Goal: Navigation & Orientation: Find specific page/section

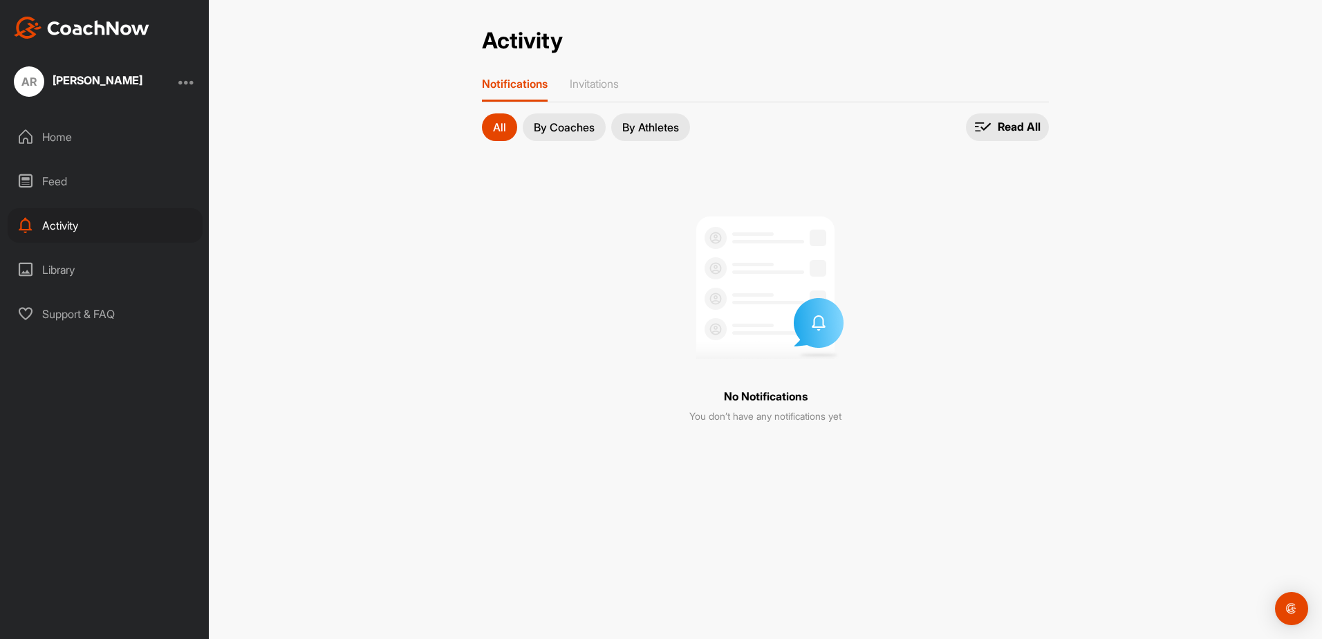
click at [545, 119] on button "By Coaches" at bounding box center [564, 127] width 83 height 28
click at [633, 122] on p "By Athletes" at bounding box center [650, 127] width 57 height 11
click at [577, 124] on p "By Coaches" at bounding box center [564, 127] width 61 height 11
click at [501, 127] on p "All" at bounding box center [499, 127] width 13 height 11
click at [63, 130] on div "Home" at bounding box center [105, 137] width 195 height 35
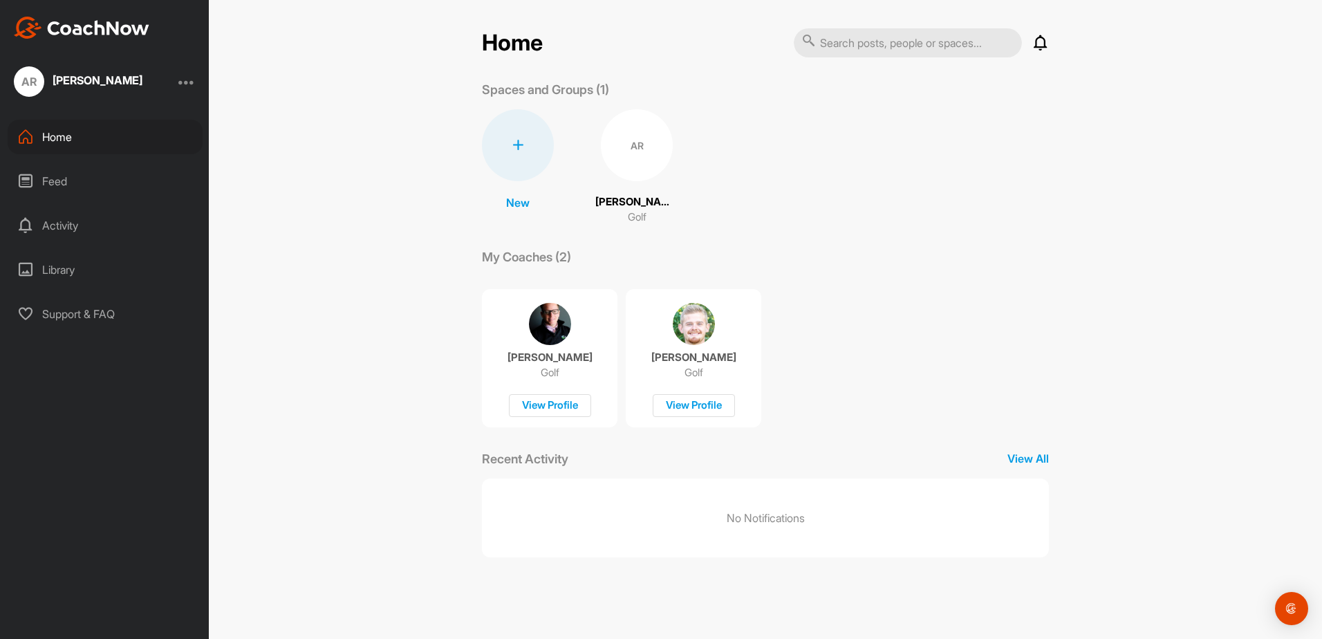
click at [631, 199] on p "[PERSON_NAME]" at bounding box center [636, 202] width 83 height 16
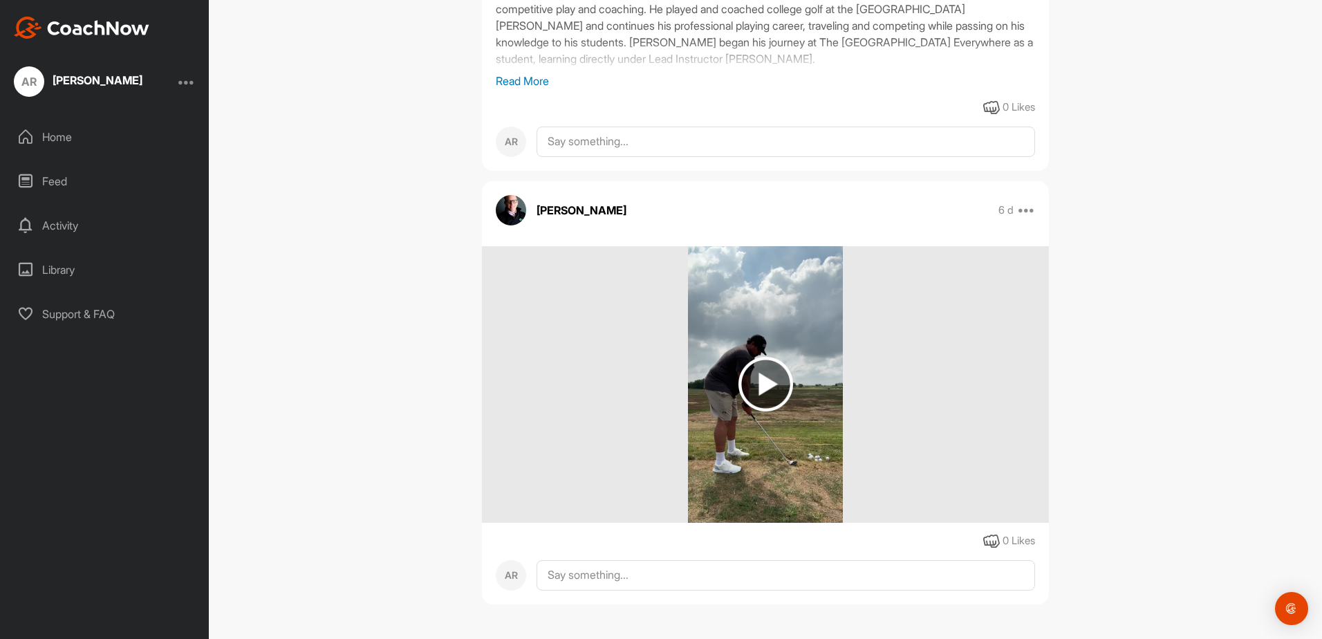
scroll to position [377, 0]
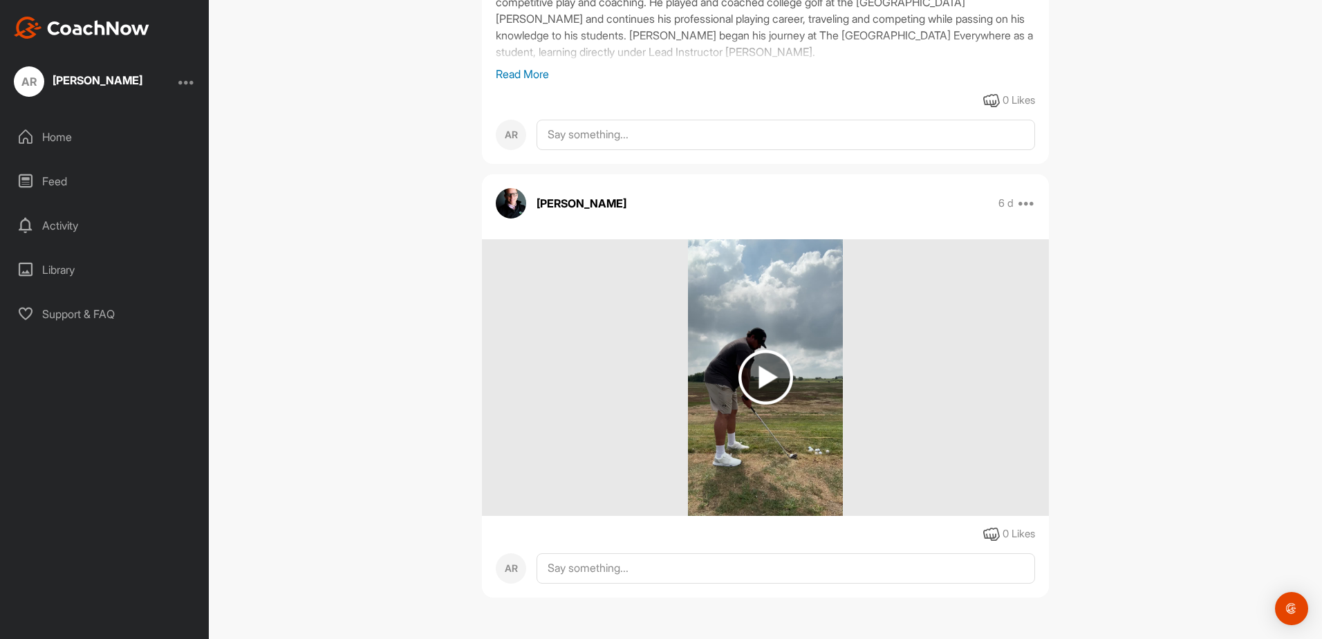
click at [770, 367] on img at bounding box center [766, 377] width 55 height 55
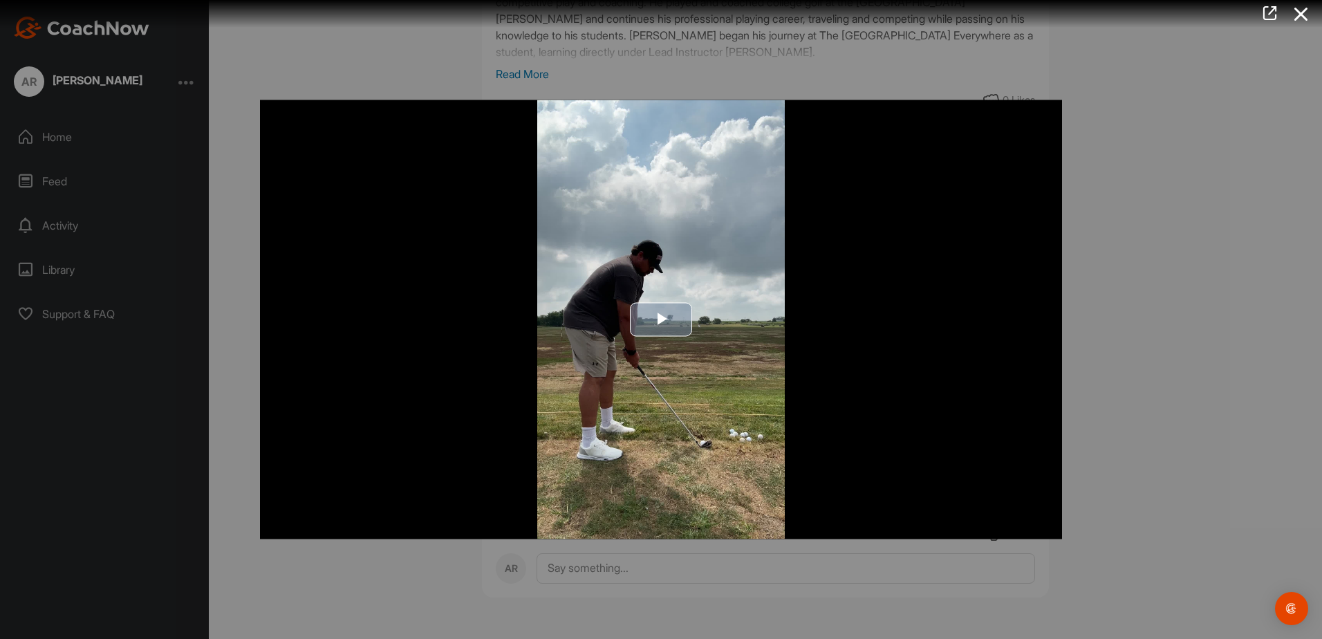
click at [661, 319] on span "Video Player" at bounding box center [661, 319] width 0 height 0
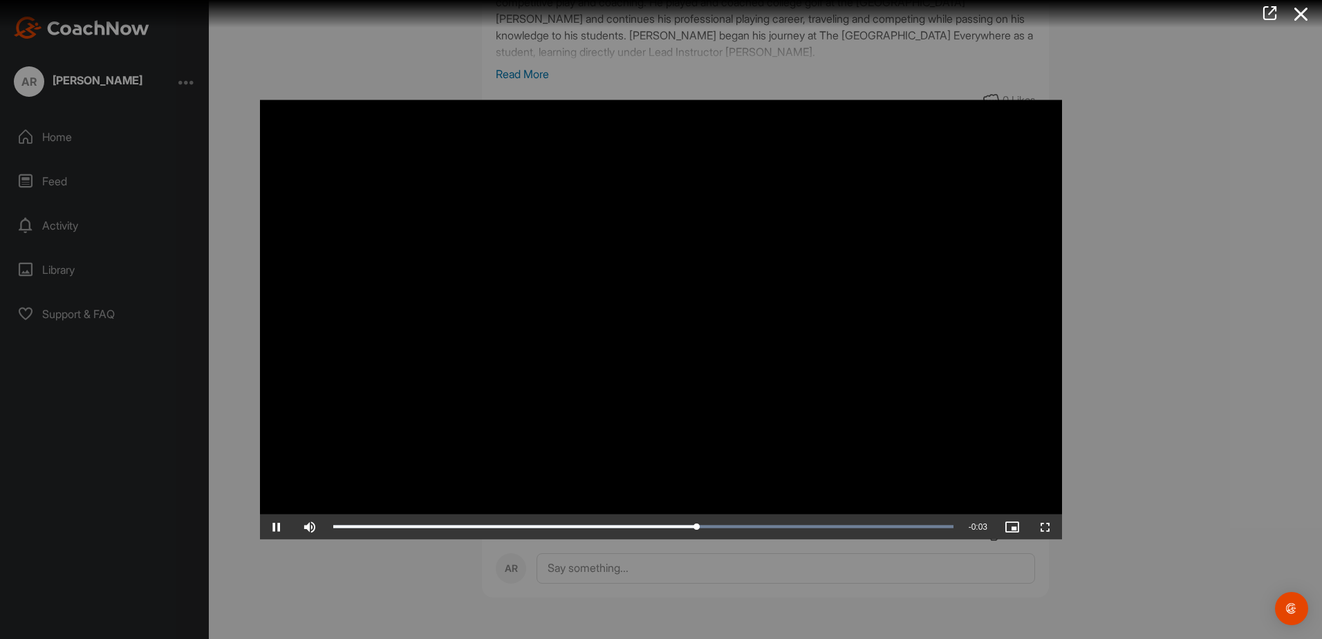
click at [1290, 250] on div at bounding box center [661, 319] width 1322 height 639
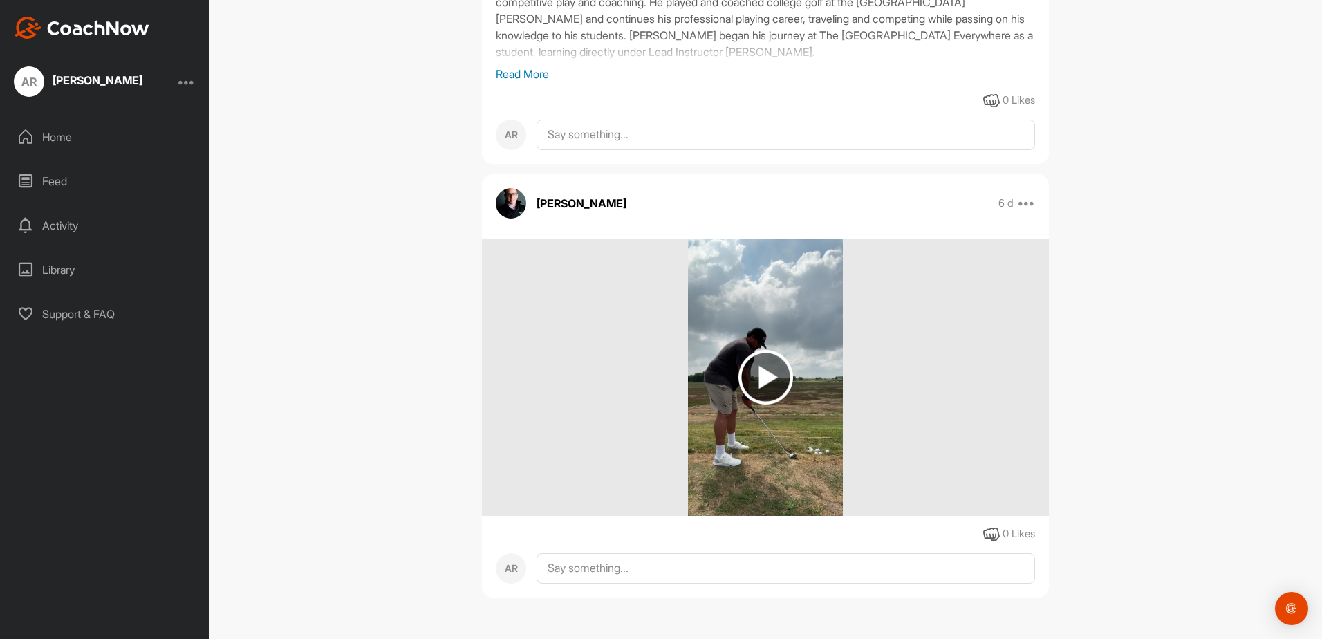
scroll to position [239, 0]
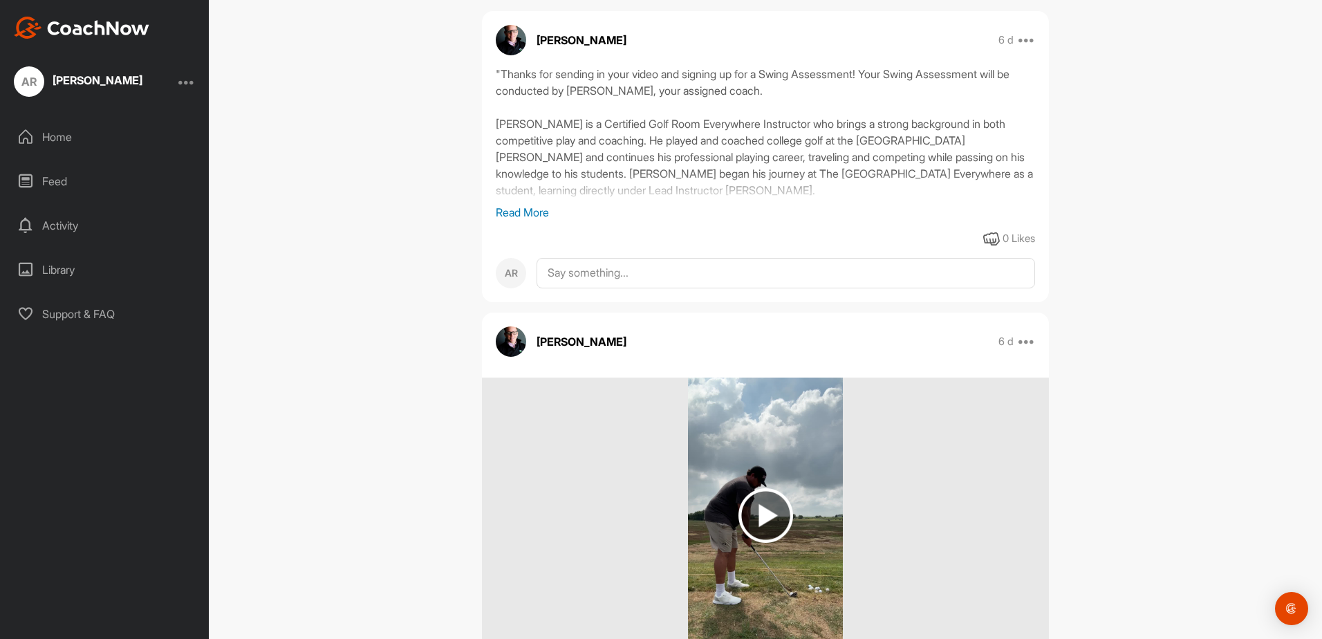
click at [519, 211] on p "Read More" at bounding box center [765, 212] width 539 height 17
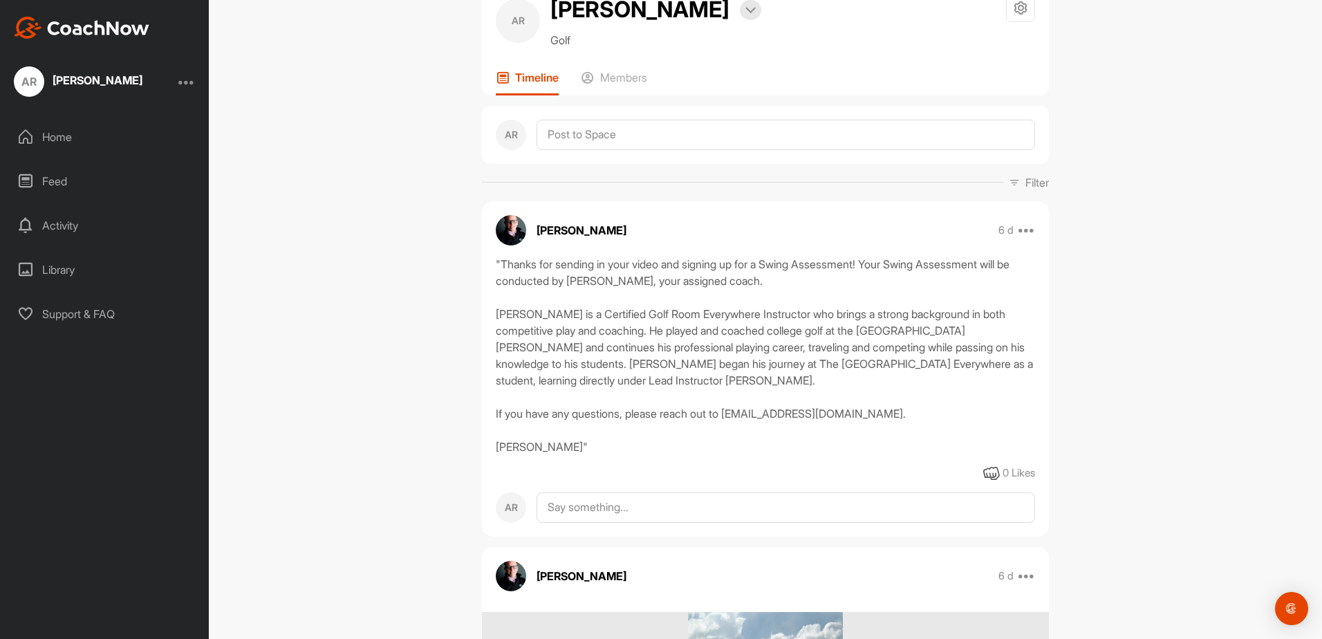
scroll to position [0, 0]
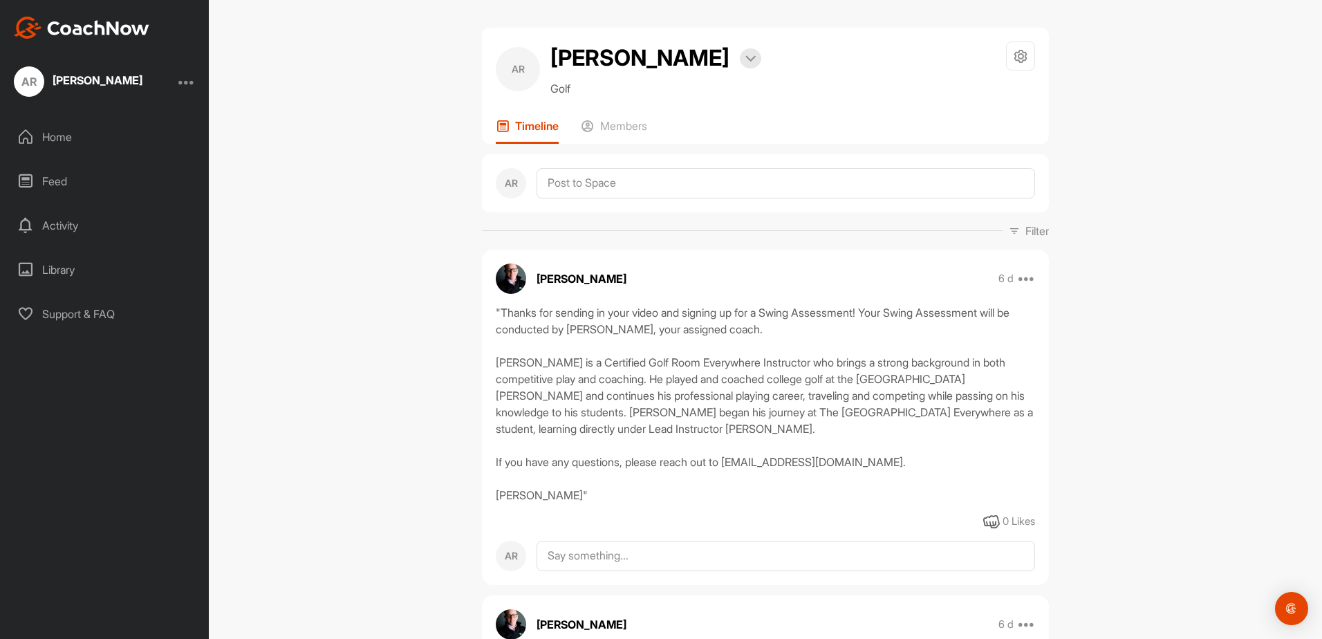
click at [44, 16] on div "AR [PERSON_NAME] Home Feed Activity Library Support & FAQ" at bounding box center [104, 319] width 209 height 639
click at [55, 35] on img at bounding box center [82, 28] width 136 height 22
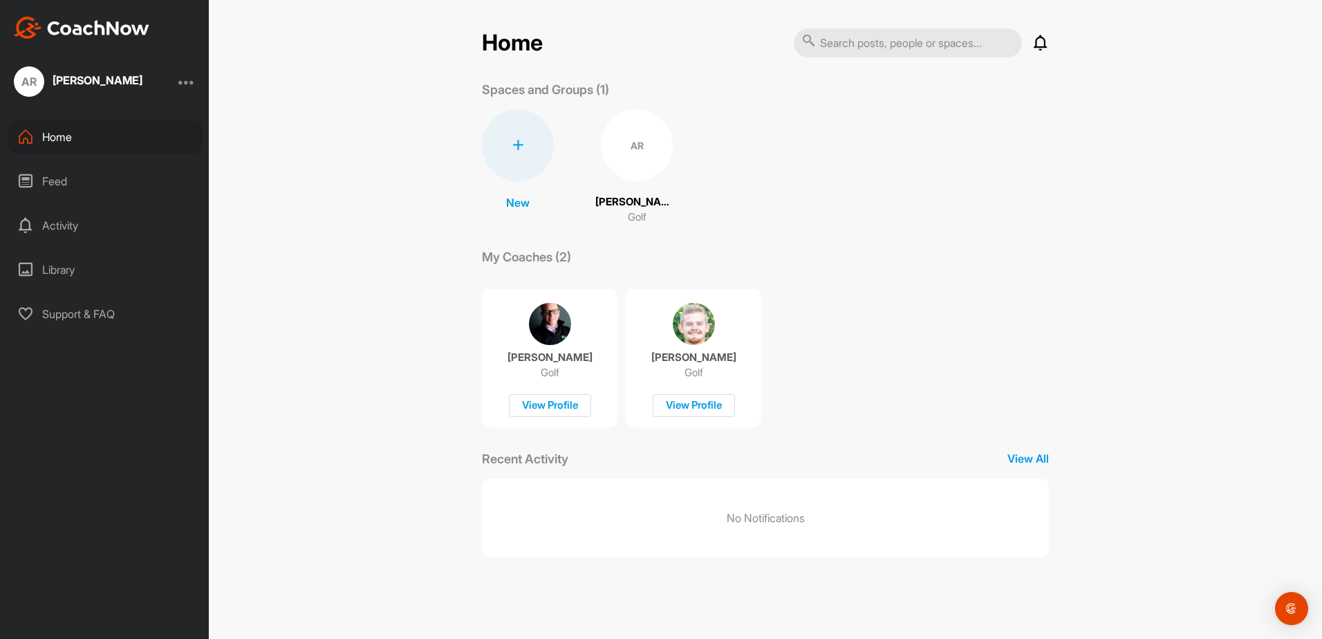
click at [562, 95] on p "Spaces and Groups (1)" at bounding box center [545, 89] width 127 height 19
click at [687, 407] on div "View Profile" at bounding box center [694, 405] width 82 height 23
